Goal: Task Accomplishment & Management: Manage account settings

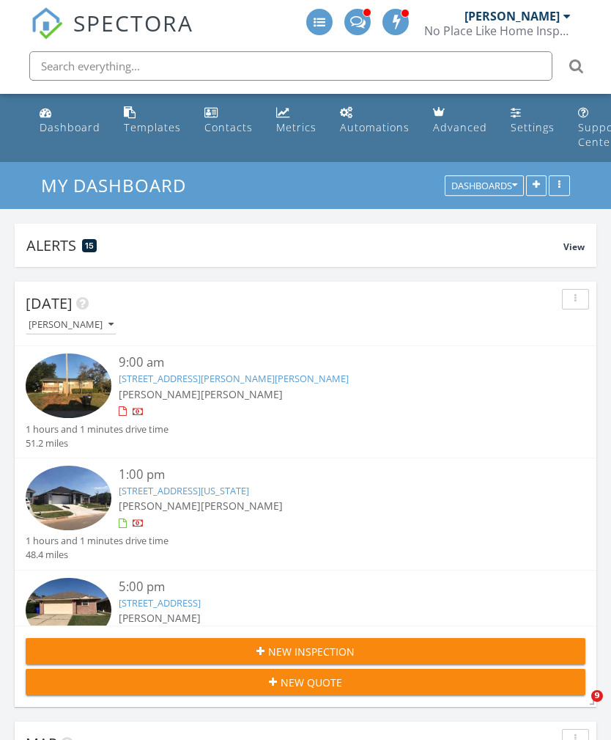
click at [82, 117] on link "Dashboard" at bounding box center [70, 121] width 73 height 42
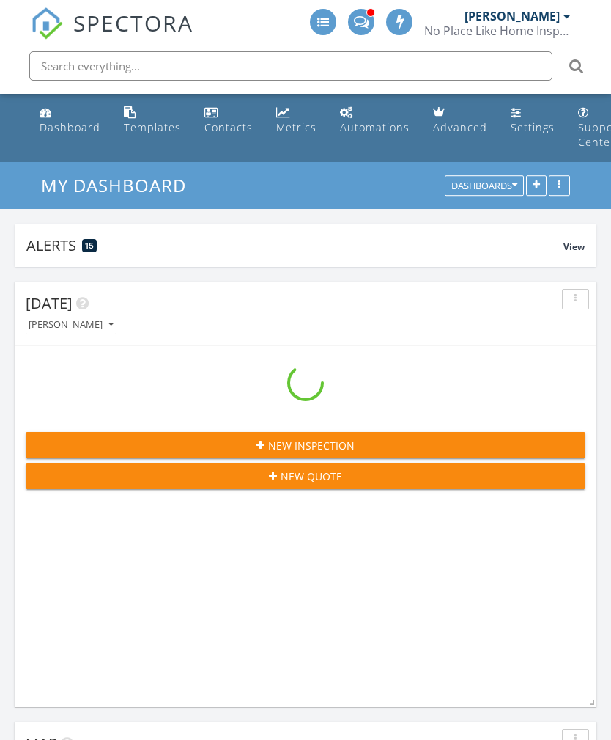
scroll to position [2911, 612]
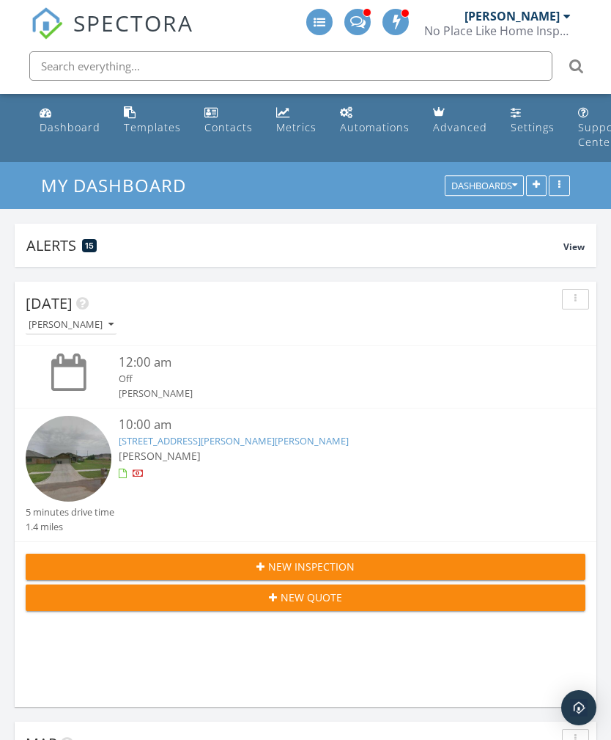
click at [103, 331] on button "[PERSON_NAME]" at bounding box center [71, 325] width 91 height 20
click at [81, 320] on div "[PERSON_NAME]" at bounding box center [71, 325] width 85 height 10
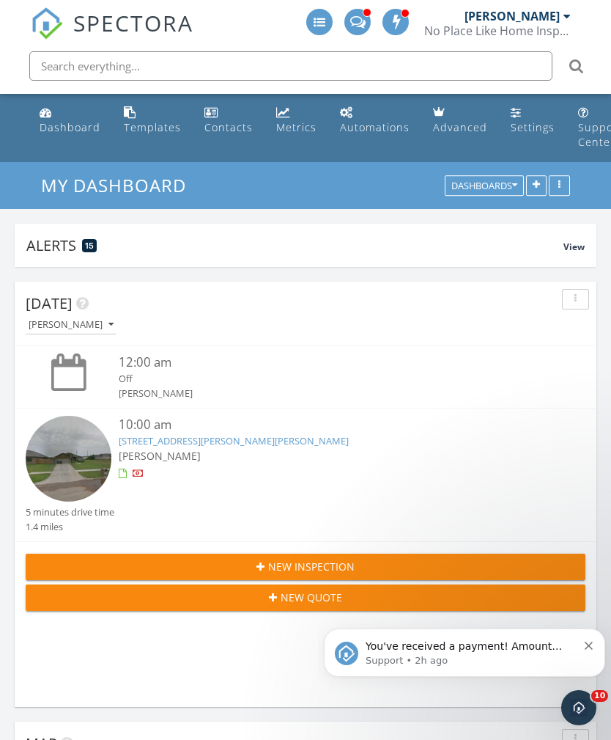
scroll to position [0, 0]
click at [95, 320] on div "[PERSON_NAME]" at bounding box center [71, 325] width 85 height 10
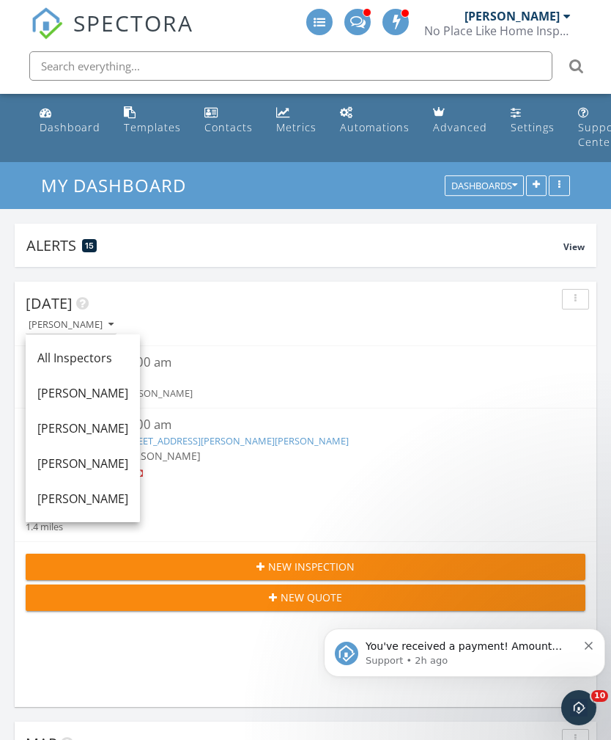
click at [127, 362] on div "All Inspectors" at bounding box center [82, 358] width 91 height 18
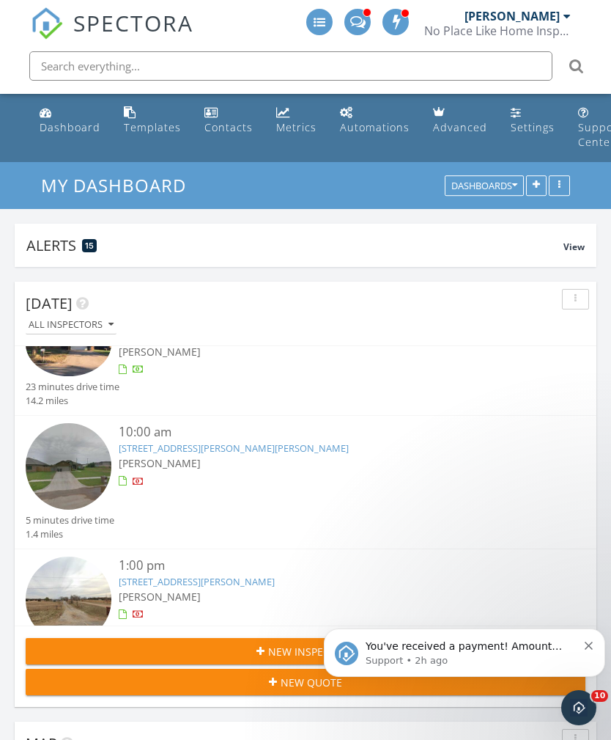
scroll to position [276, 0]
click at [591, 647] on icon "Dismiss notification" at bounding box center [589, 645] width 8 height 8
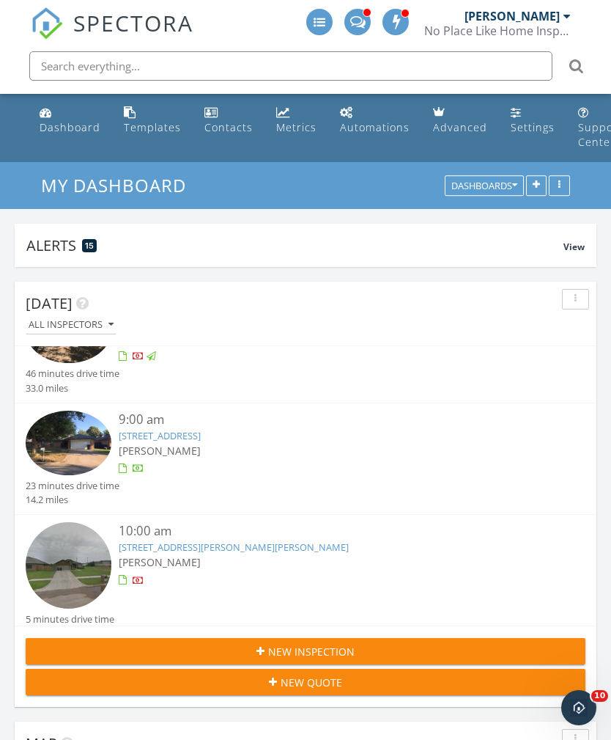
scroll to position [178, 0]
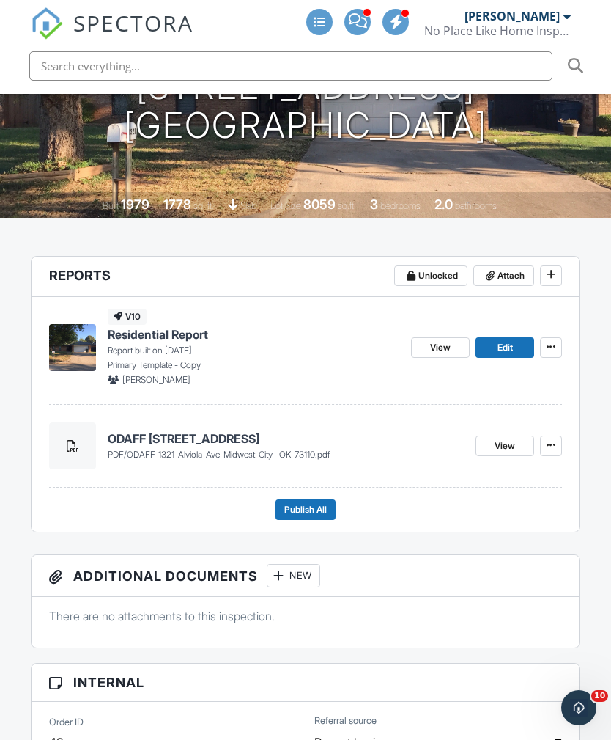
scroll to position [275, 0]
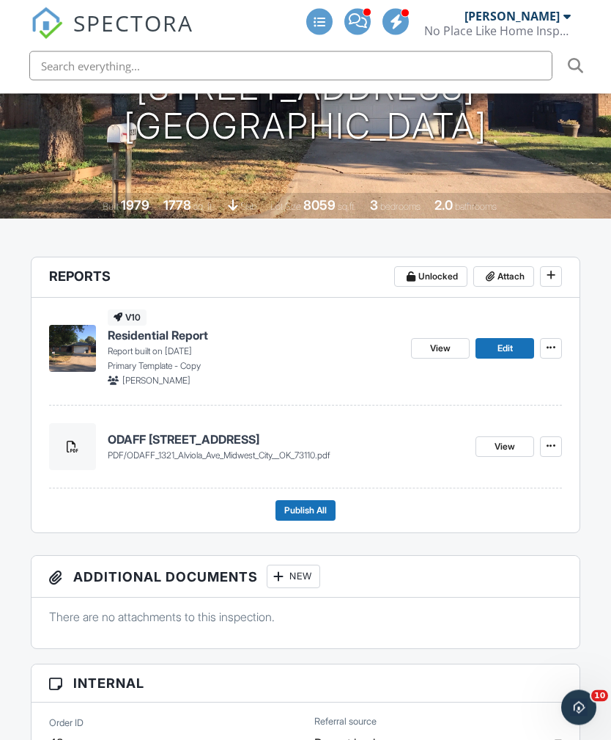
click at [445, 342] on span "View" at bounding box center [440, 349] width 21 height 15
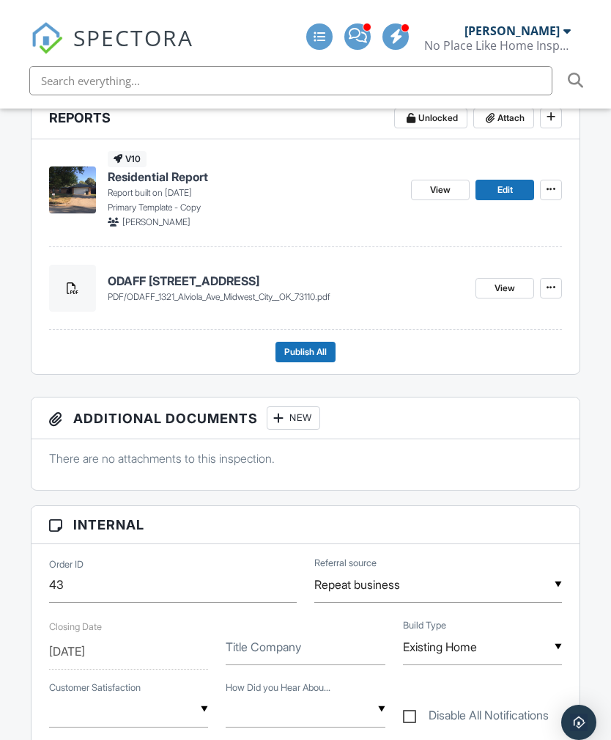
scroll to position [431, 0]
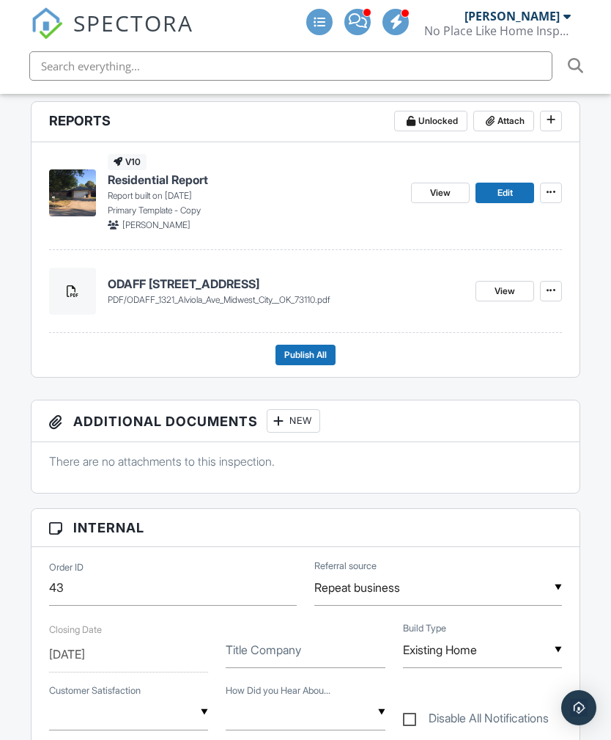
click at [509, 284] on span "View" at bounding box center [505, 291] width 21 height 15
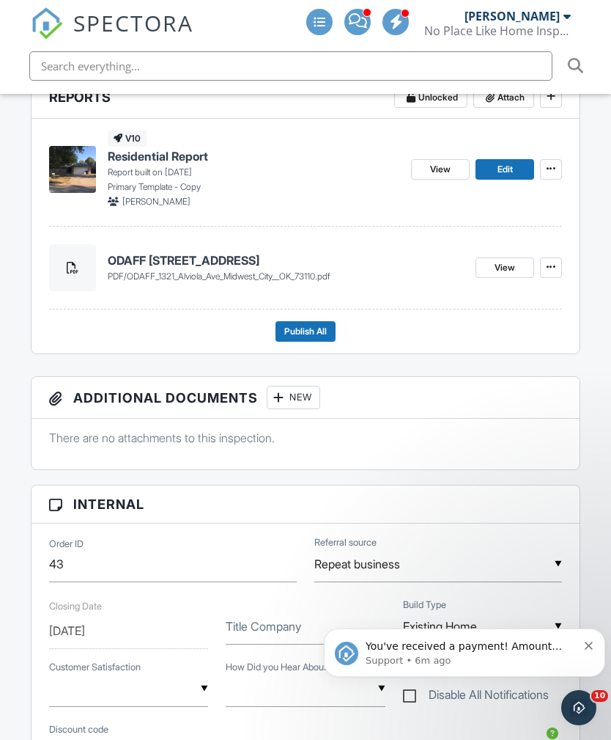
scroll to position [0, 0]
click at [594, 639] on div "You've received a payment! Amount $200.00 Fee $0.00 Net $200.00 Transaction # p…" at bounding box center [464, 652] width 259 height 29
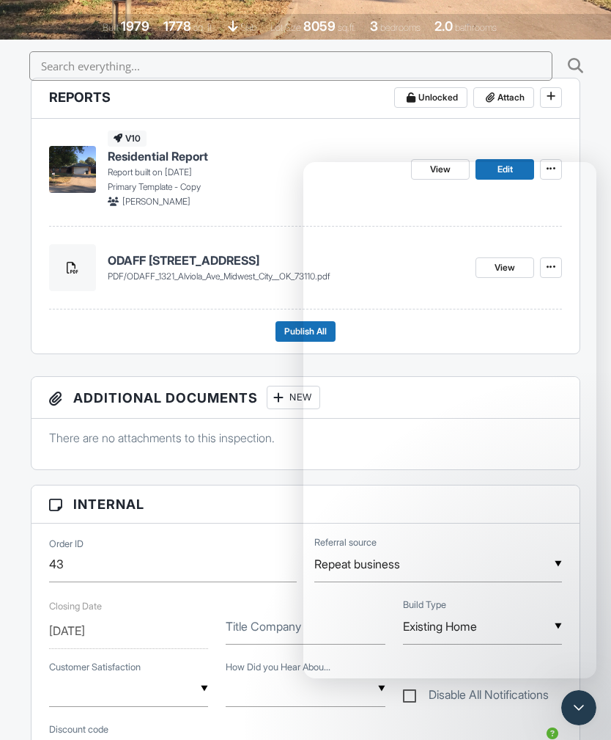
click at [583, 706] on icon "Close Intercom Messenger" at bounding box center [579, 707] width 10 height 6
